Goal: Task Accomplishment & Management: Complete application form

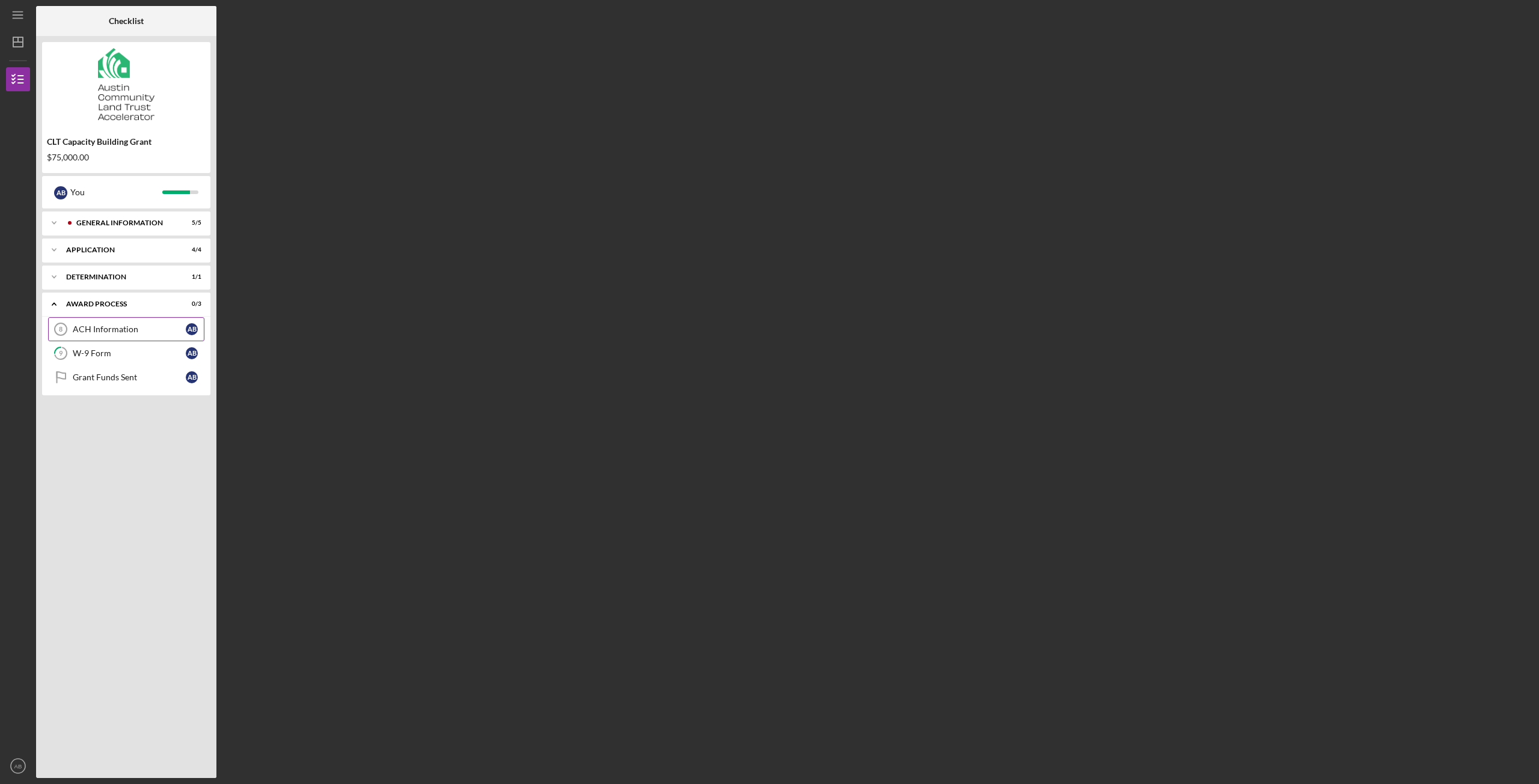
click at [123, 329] on div "ACH Information" at bounding box center [129, 329] width 113 height 10
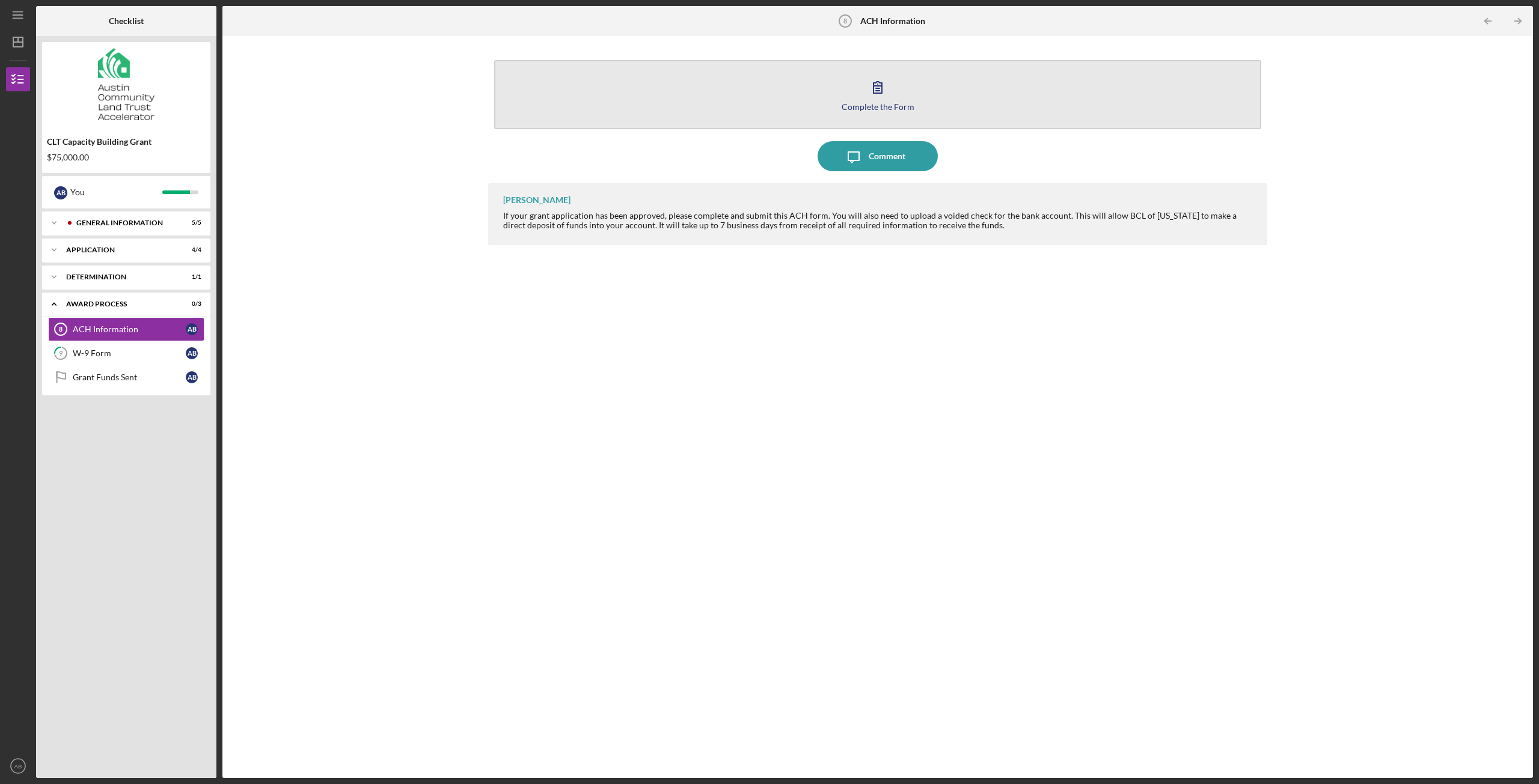
click at [878, 93] on icon "button" at bounding box center [878, 87] width 8 height 12
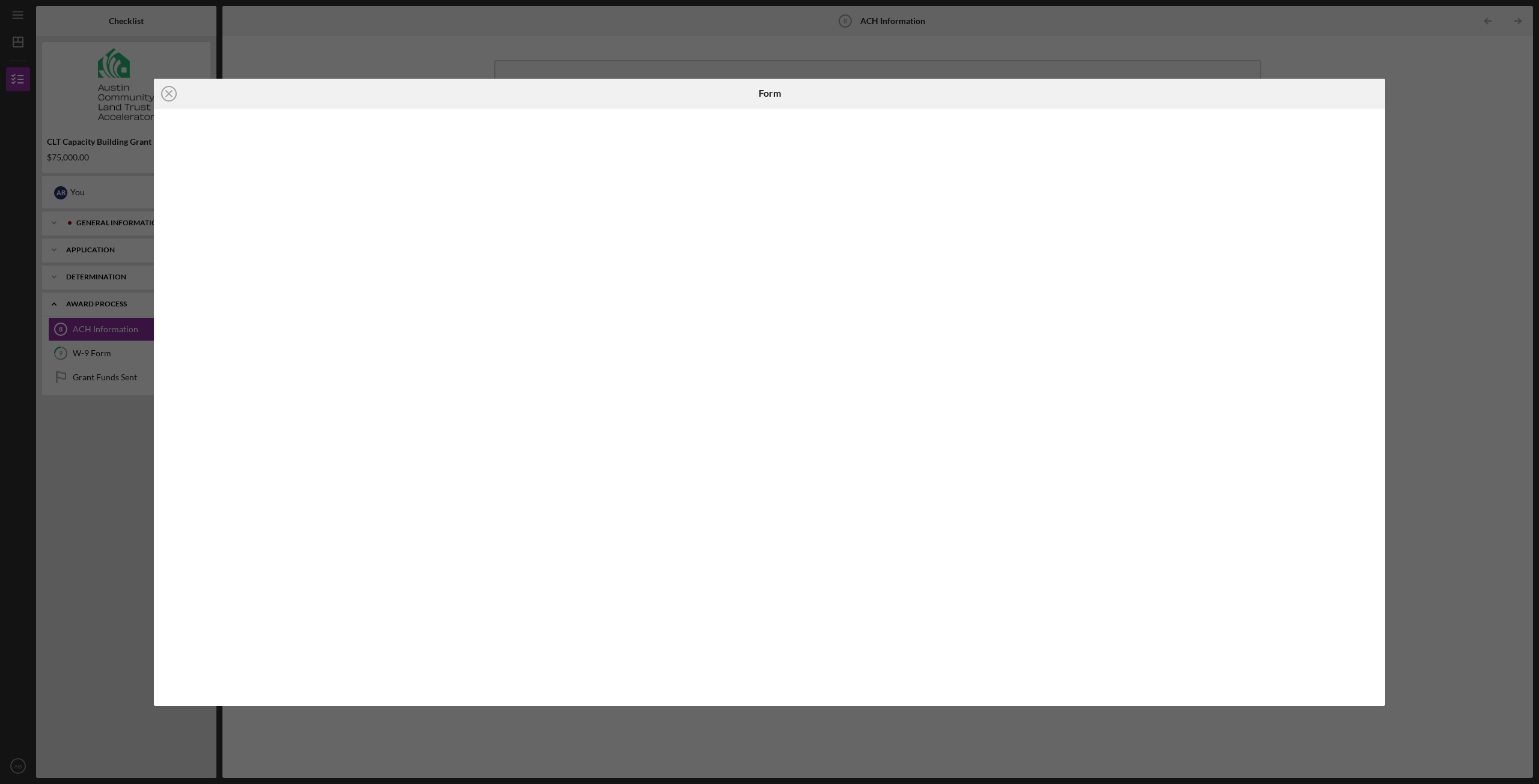
click at [64, 517] on div "Icon/Close Form" at bounding box center [770, 392] width 1539 height 784
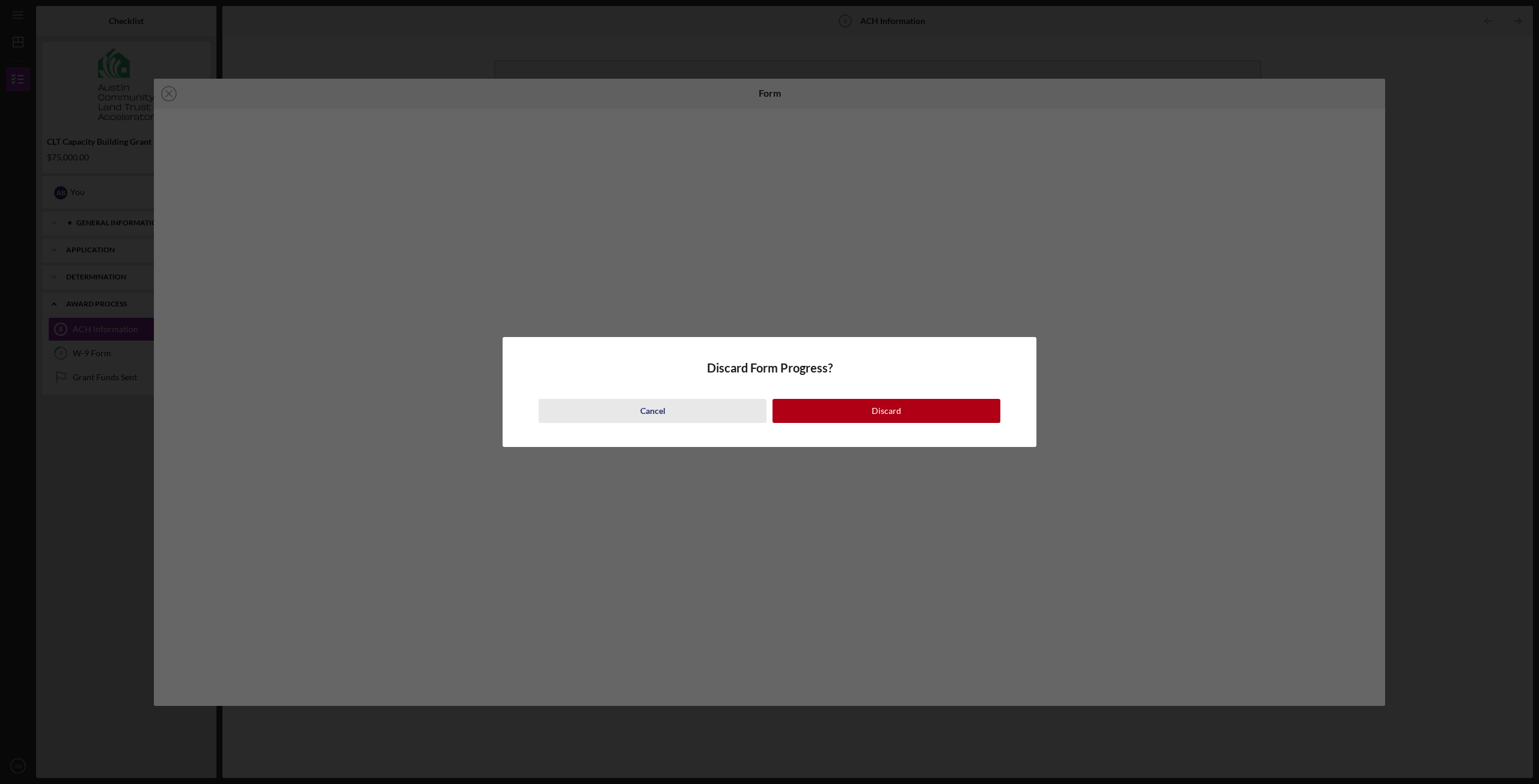
click at [667, 414] on button "Cancel" at bounding box center [652, 411] width 228 height 24
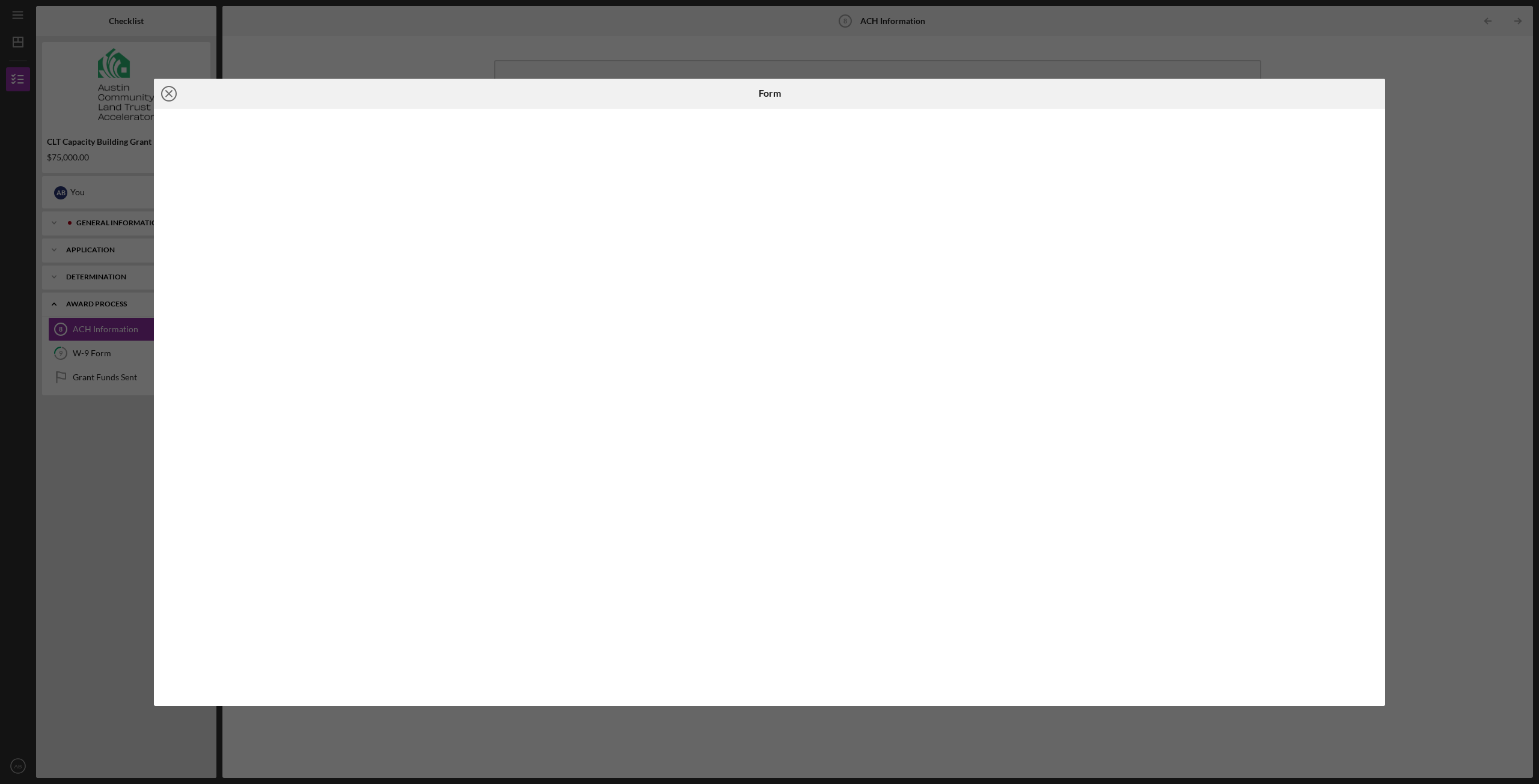
click at [169, 93] on line at bounding box center [169, 93] width 6 height 6
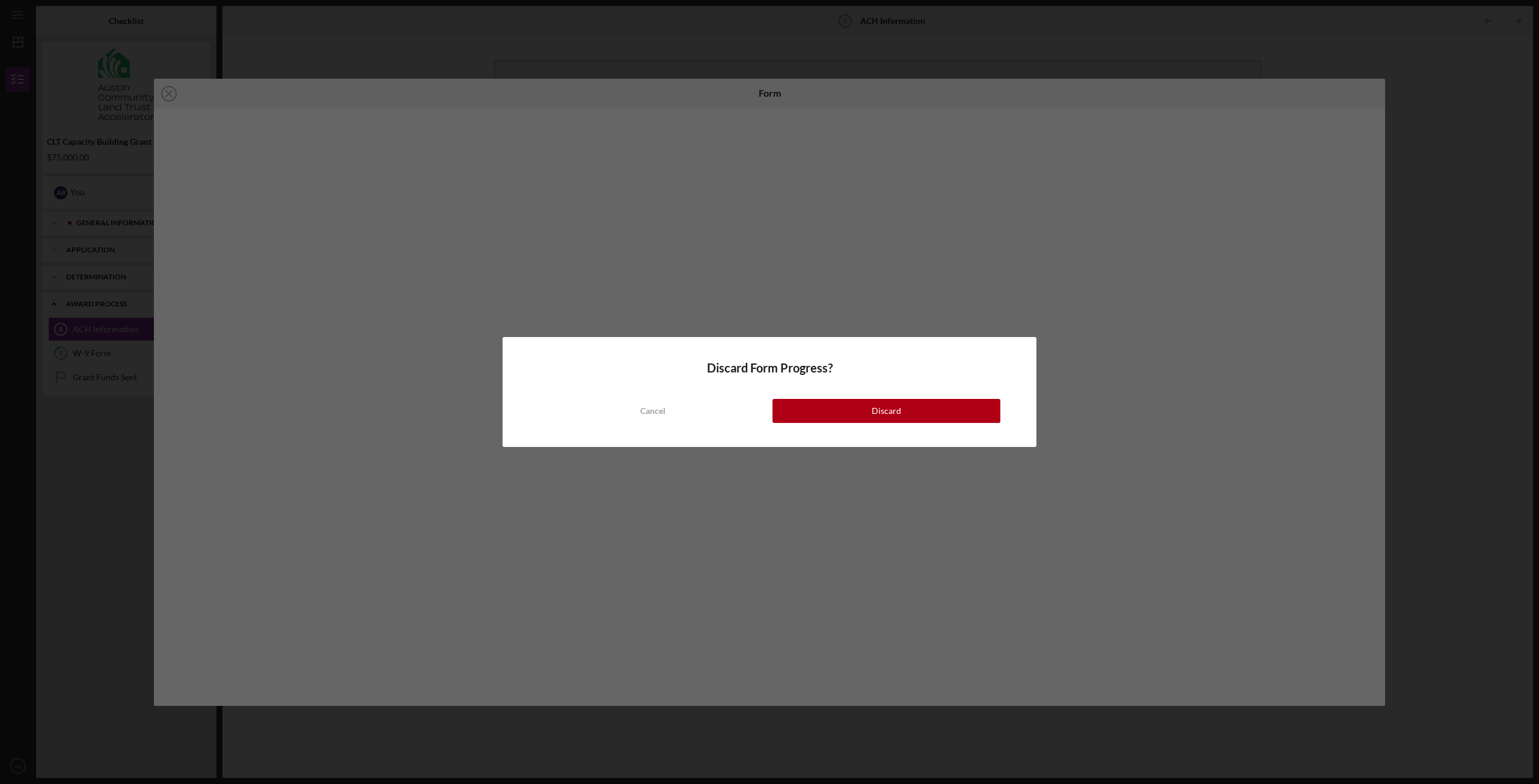
click at [80, 495] on div "Discard Form Progress? Cancel Discard" at bounding box center [770, 392] width 1539 height 784
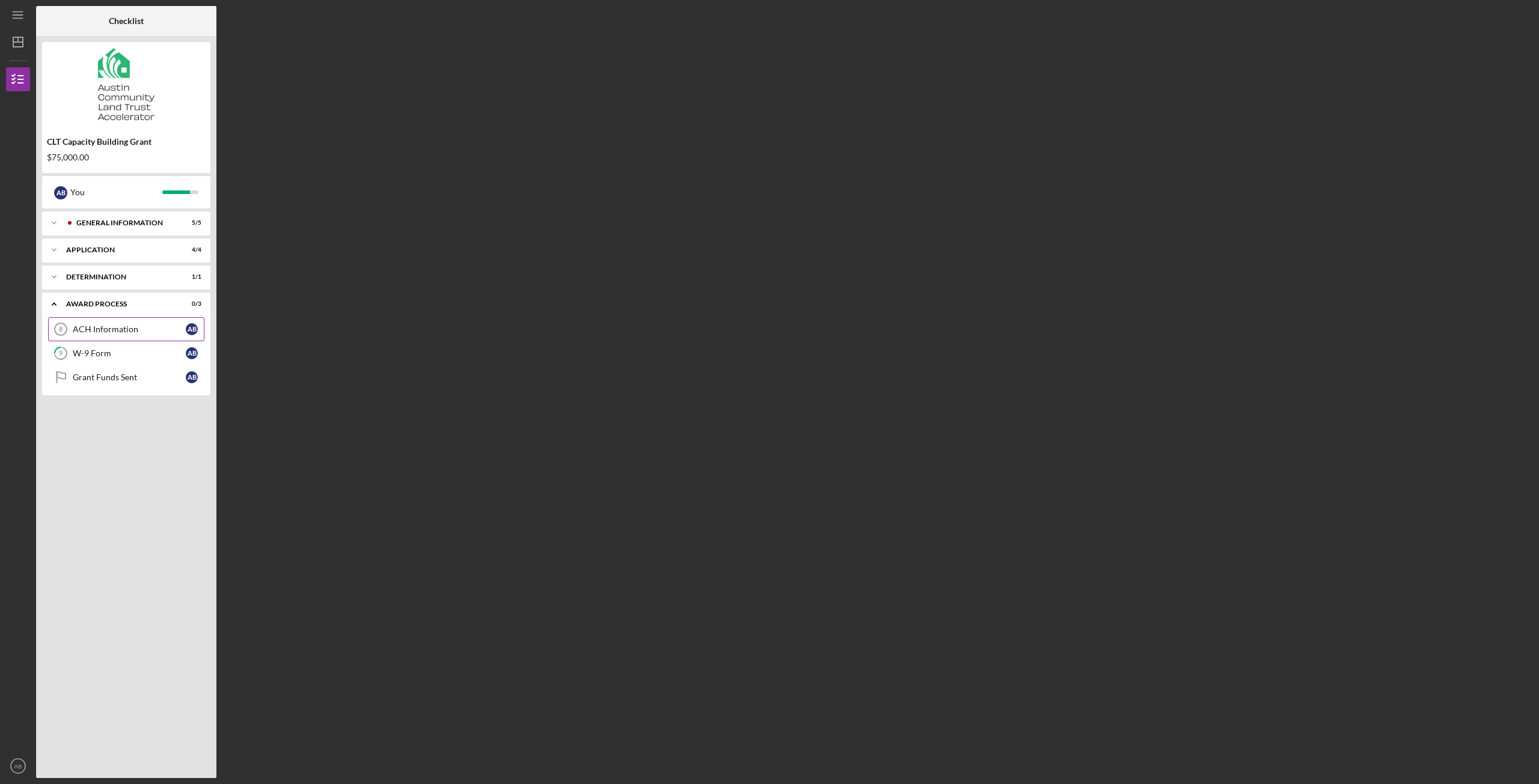
click at [178, 325] on div "ACH Information" at bounding box center [129, 329] width 113 height 10
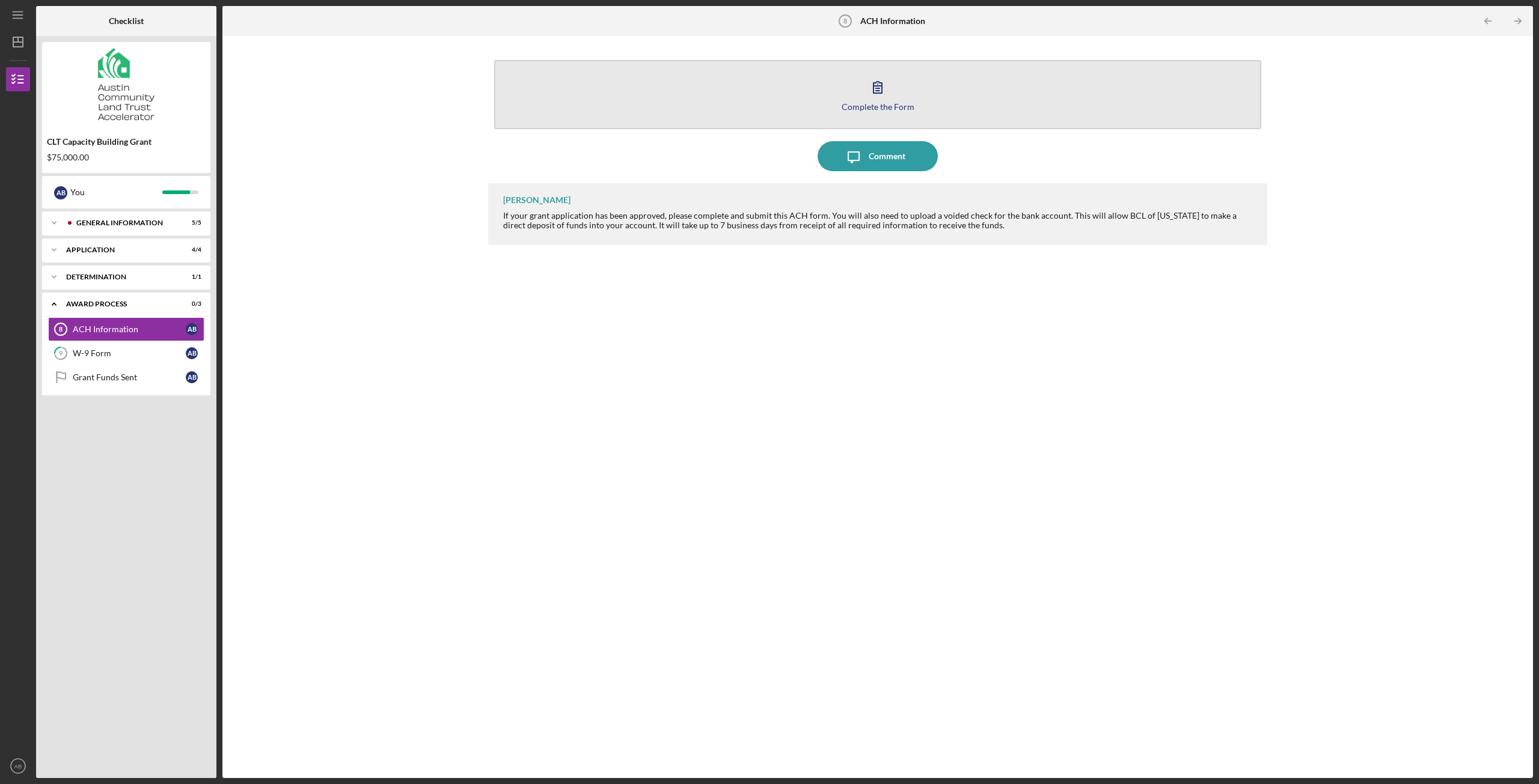
click at [882, 89] on icon "button" at bounding box center [878, 87] width 30 height 30
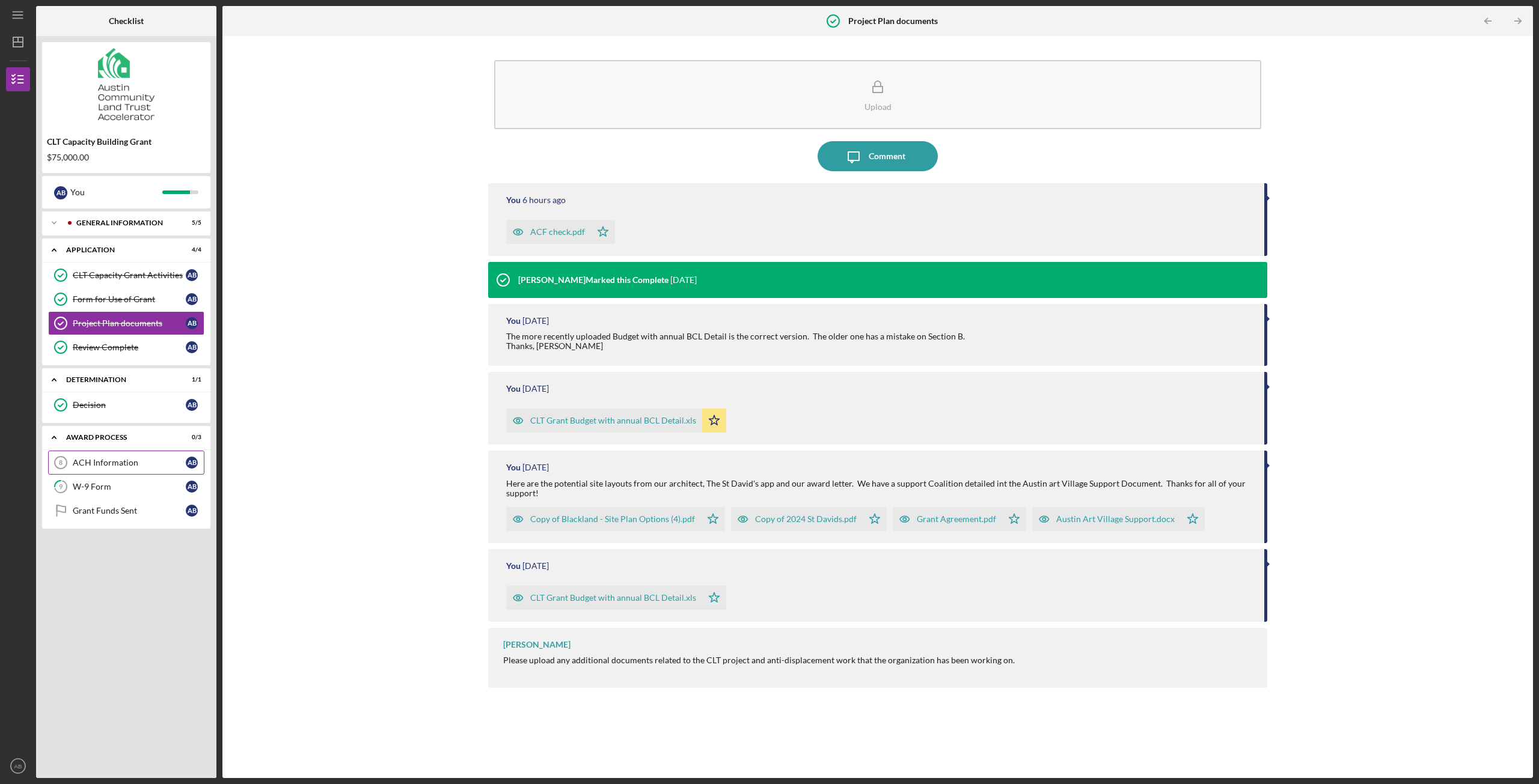
click at [152, 465] on div "ACH Information" at bounding box center [129, 463] width 113 height 10
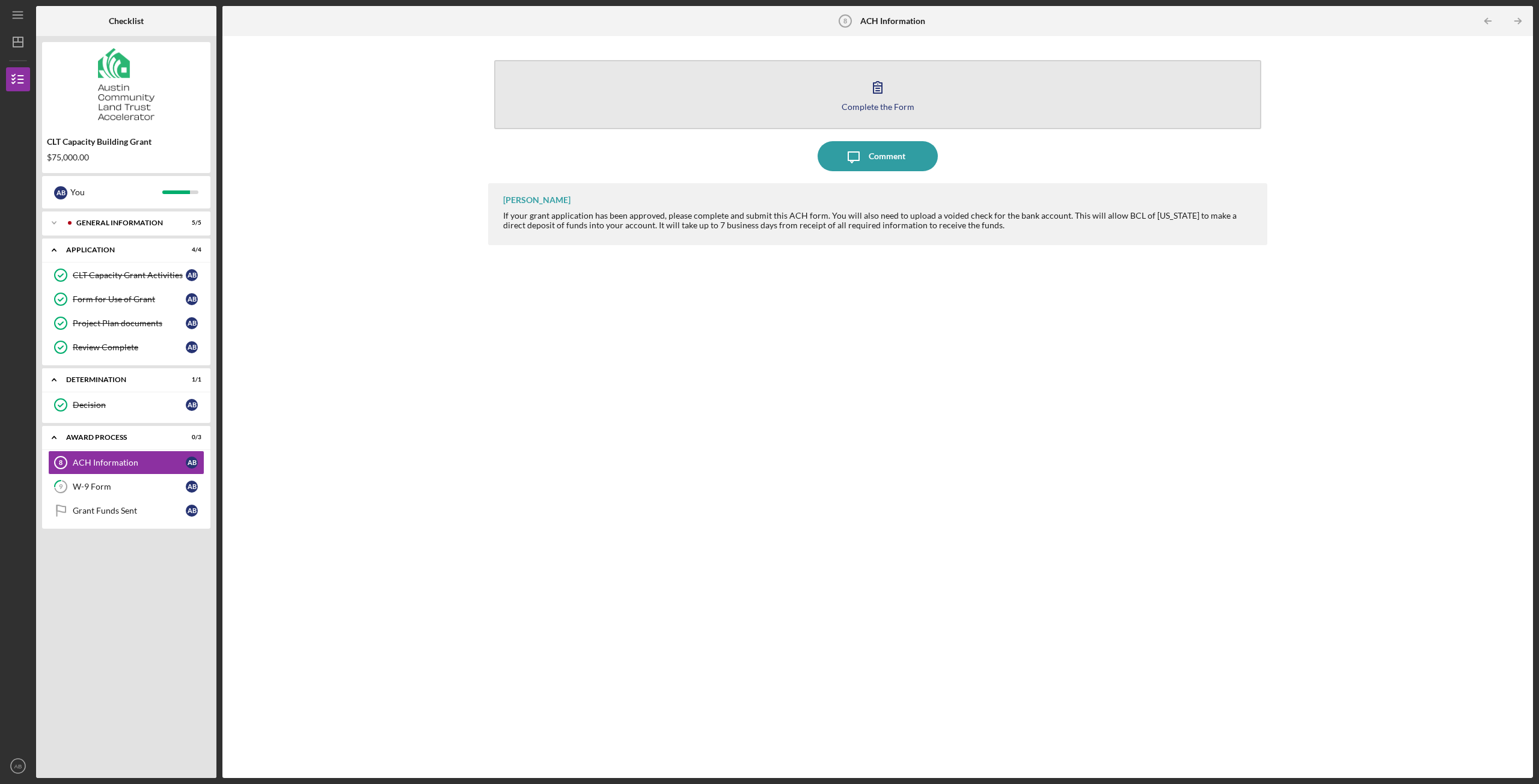
click at [882, 99] on icon "button" at bounding box center [878, 87] width 30 height 30
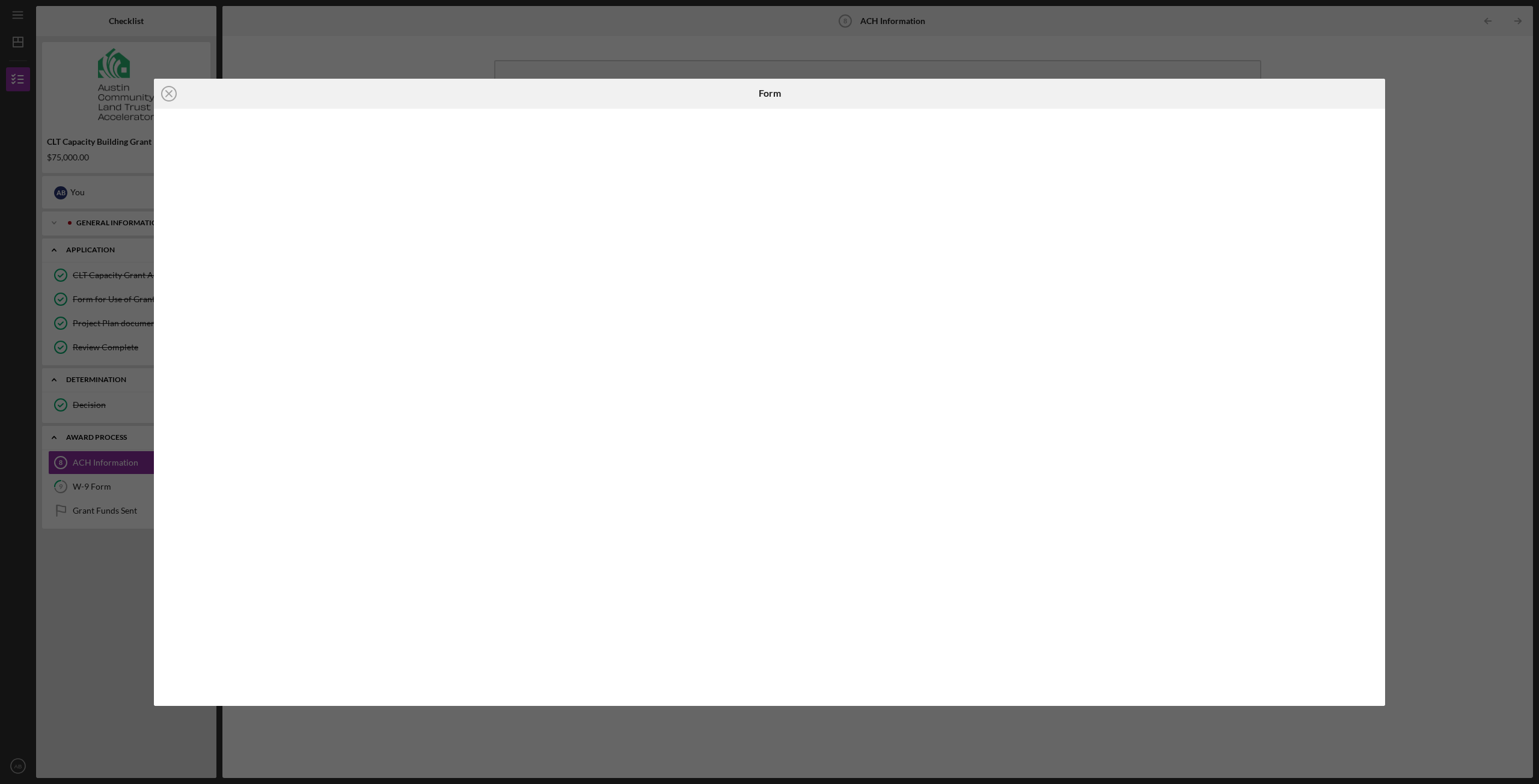
click at [1466, 202] on div "Icon/Close Form" at bounding box center [770, 392] width 1539 height 784
